Goal: Transaction & Acquisition: Purchase product/service

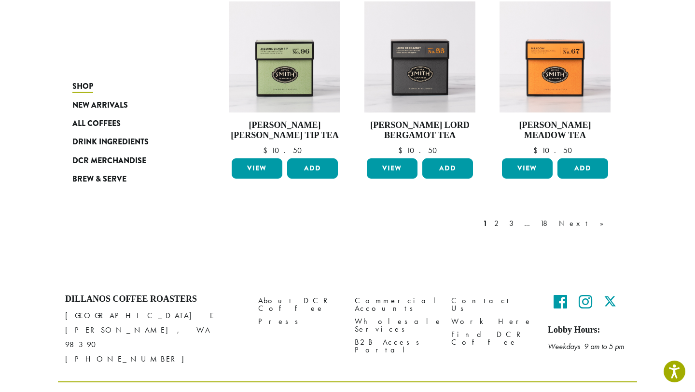
scroll to position [804, 0]
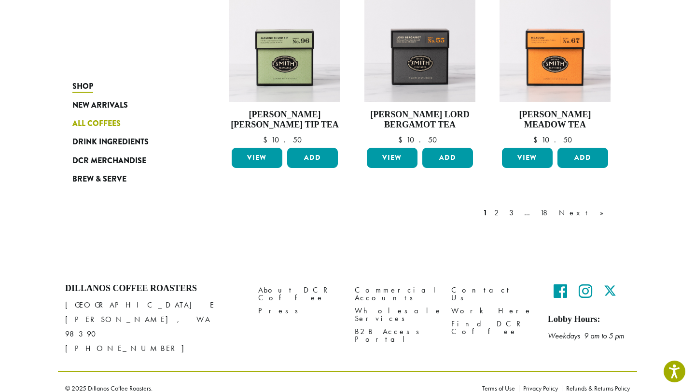
click at [98, 123] on span "All Coffees" at bounding box center [96, 124] width 48 height 12
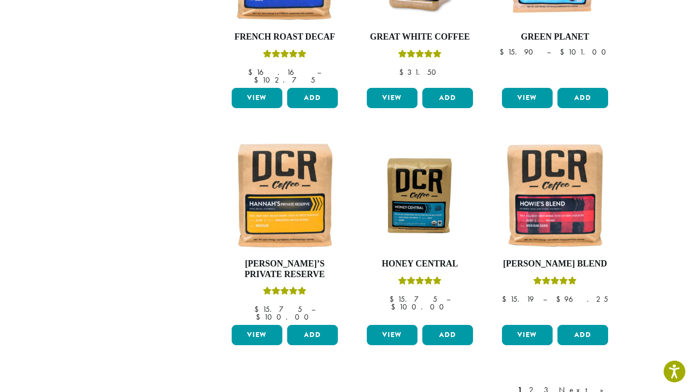
scroll to position [693, 0]
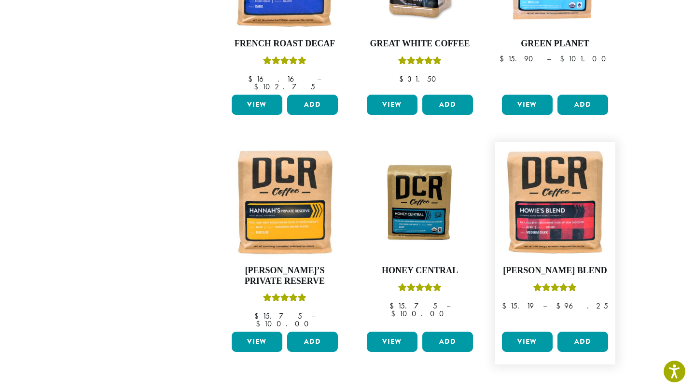
click at [519, 331] on link "View" at bounding box center [527, 341] width 51 height 20
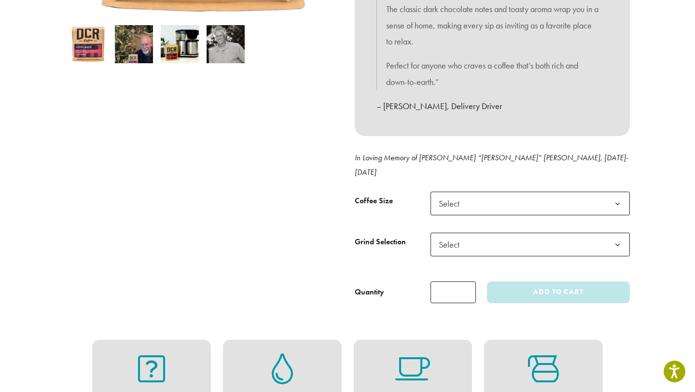
scroll to position [329, 0]
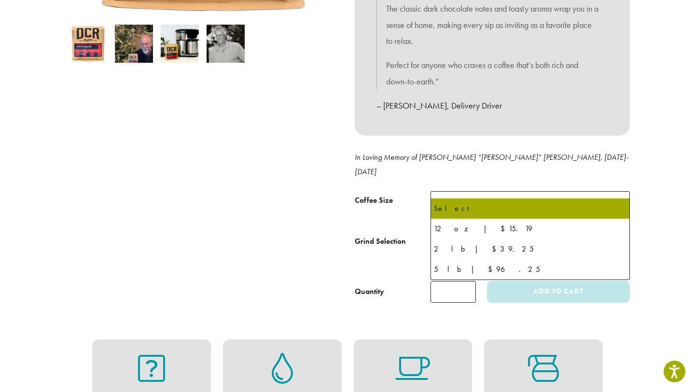
click at [529, 191] on span "Select" at bounding box center [529, 203] width 199 height 24
click at [298, 203] on div at bounding box center [203, 40] width 290 height 523
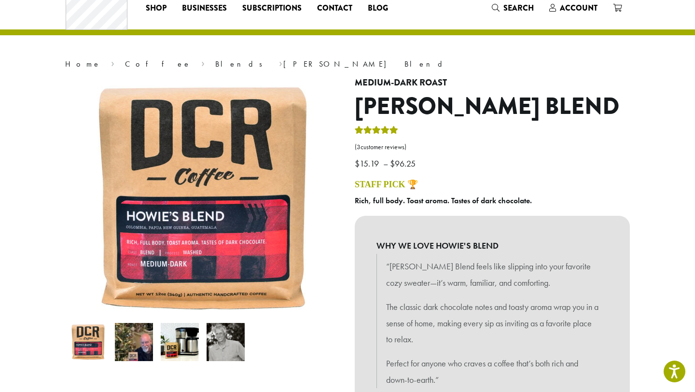
scroll to position [0, 0]
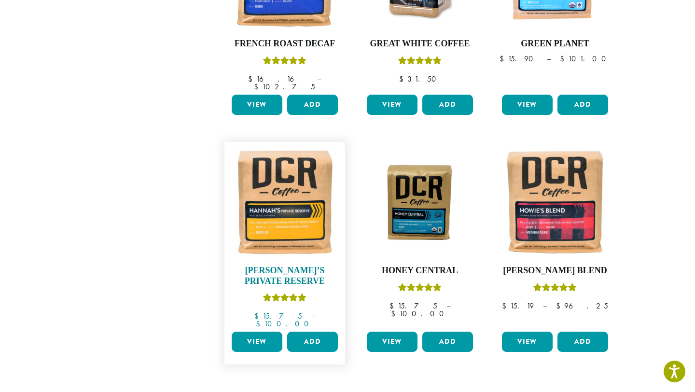
click at [282, 212] on img at bounding box center [284, 202] width 111 height 111
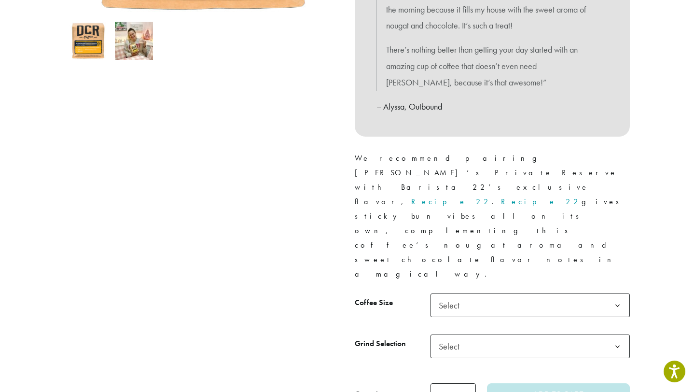
scroll to position [334, 0]
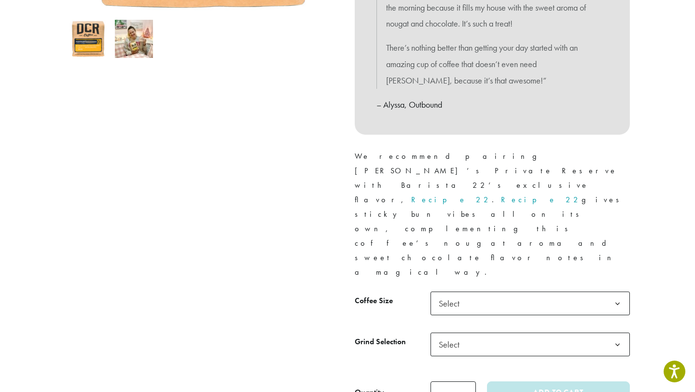
click at [478, 291] on span "Select" at bounding box center [529, 303] width 199 height 24
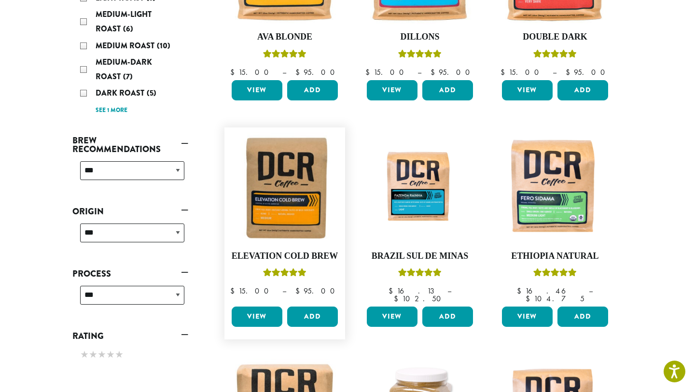
scroll to position [251, 0]
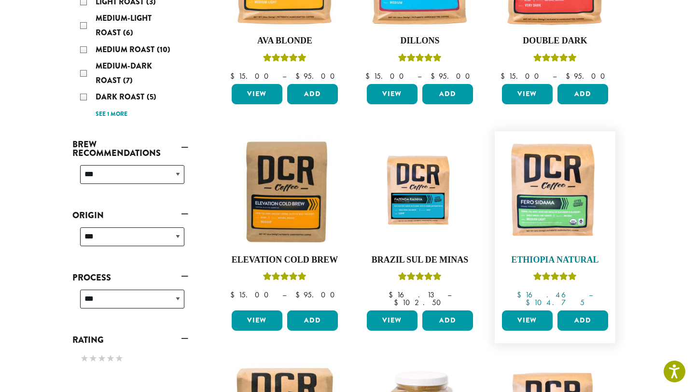
click at [569, 213] on img at bounding box center [554, 191] width 111 height 111
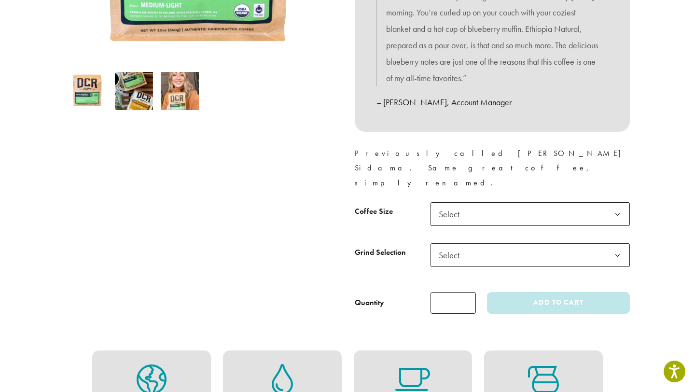
scroll to position [300, 0]
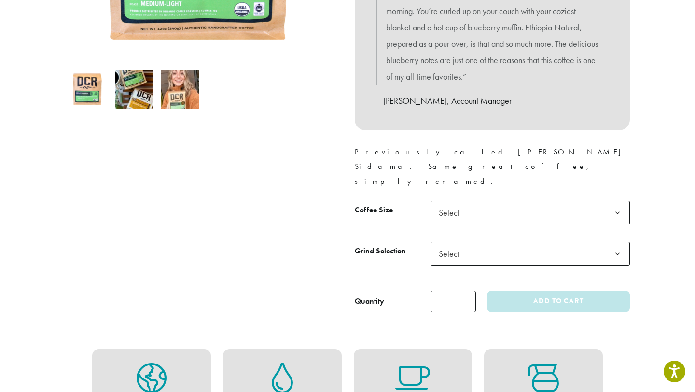
click at [184, 77] on img at bounding box center [180, 89] width 38 height 38
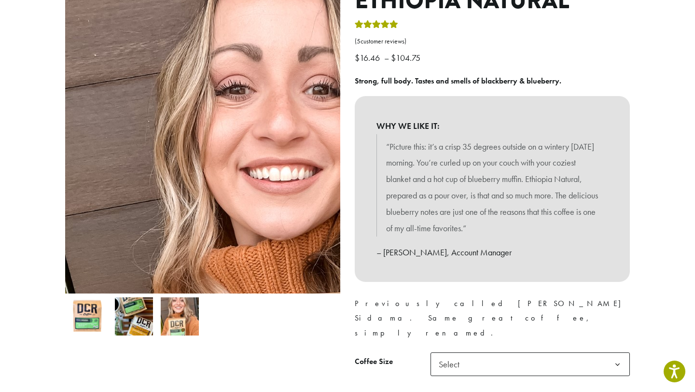
scroll to position [146, 0]
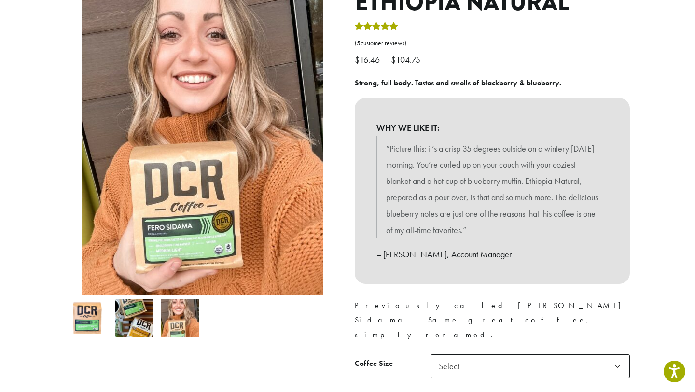
click at [473, 354] on span "Select" at bounding box center [529, 366] width 199 height 24
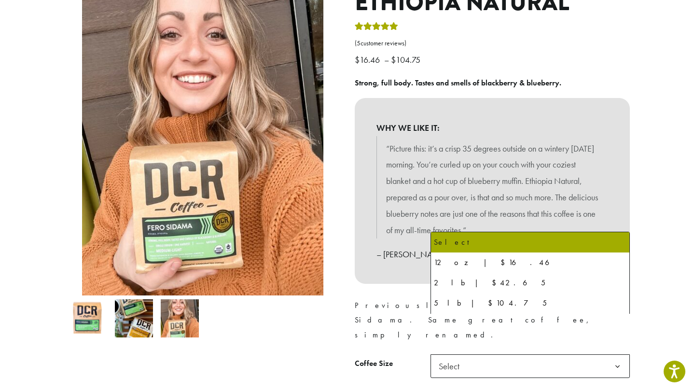
click at [340, 325] on ol at bounding box center [202, 318] width 275 height 46
